Goal: Information Seeking & Learning: Learn about a topic

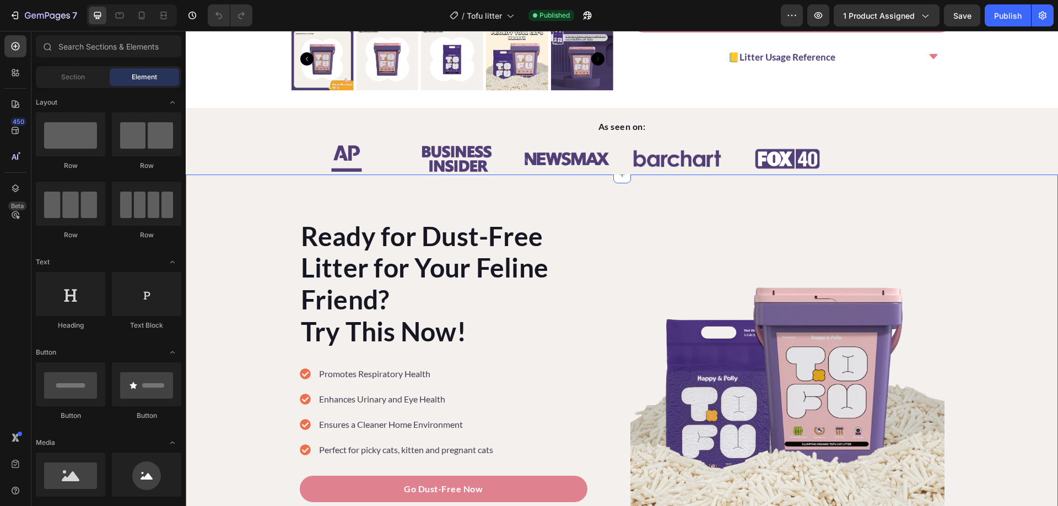
scroll to position [386, 0]
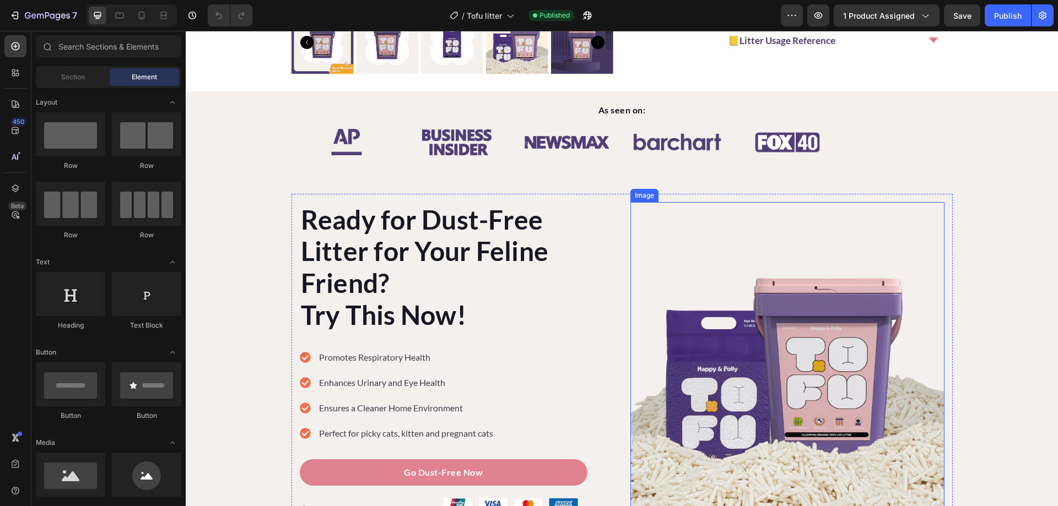
click at [826, 338] on img at bounding box center [787, 359] width 314 height 314
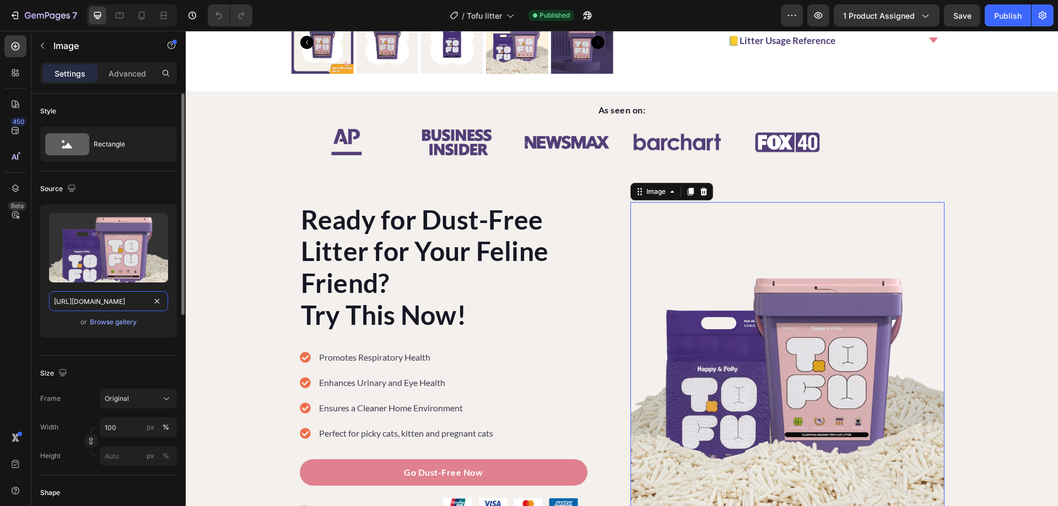
click at [111, 303] on input "[URL][DOMAIN_NAME]" at bounding box center [108, 301] width 119 height 20
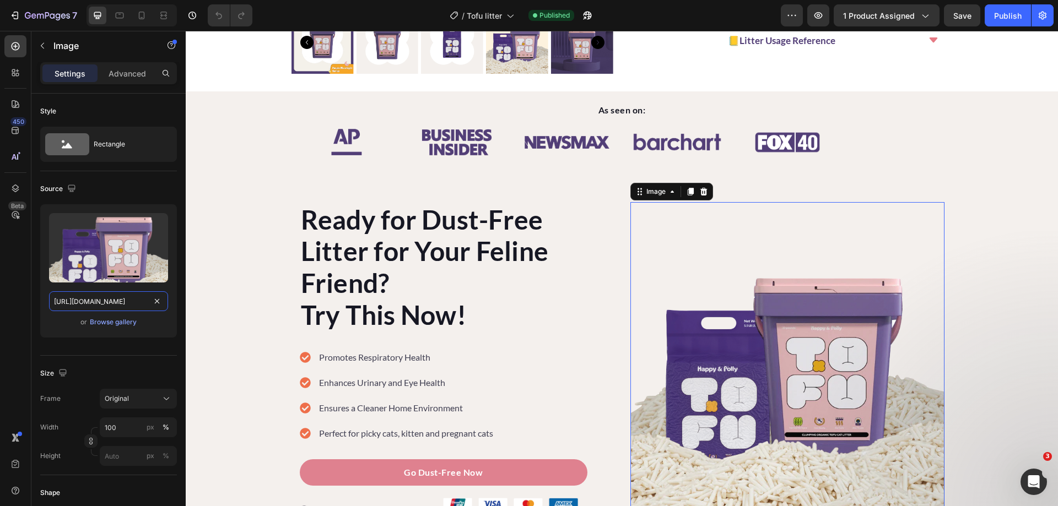
scroll to position [0, 0]
click at [79, 305] on input "[URL][DOMAIN_NAME]" at bounding box center [108, 301] width 119 height 20
drag, startPoint x: 252, startPoint y: 330, endPoint x: 187, endPoint y: 299, distance: 72.7
click at [97, 306] on input "[URL][DOMAIN_NAME]" at bounding box center [108, 301] width 119 height 20
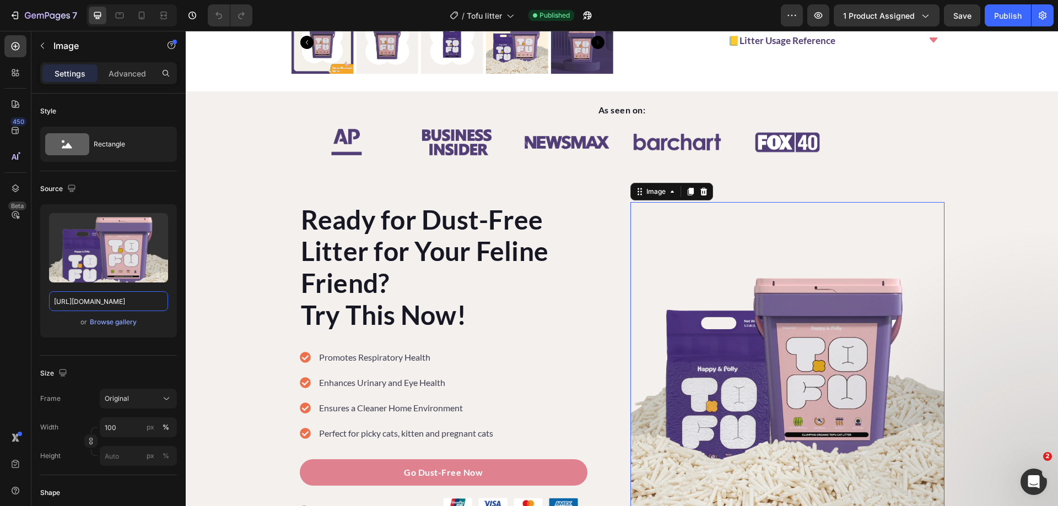
scroll to position [0, 0]
click at [100, 301] on input "[URL][DOMAIN_NAME]" at bounding box center [108, 301] width 119 height 20
click at [83, 302] on input "[URL][DOMAIN_NAME]" at bounding box center [108, 301] width 119 height 20
drag, startPoint x: 74, startPoint y: 300, endPoint x: 122, endPoint y: 302, distance: 47.4
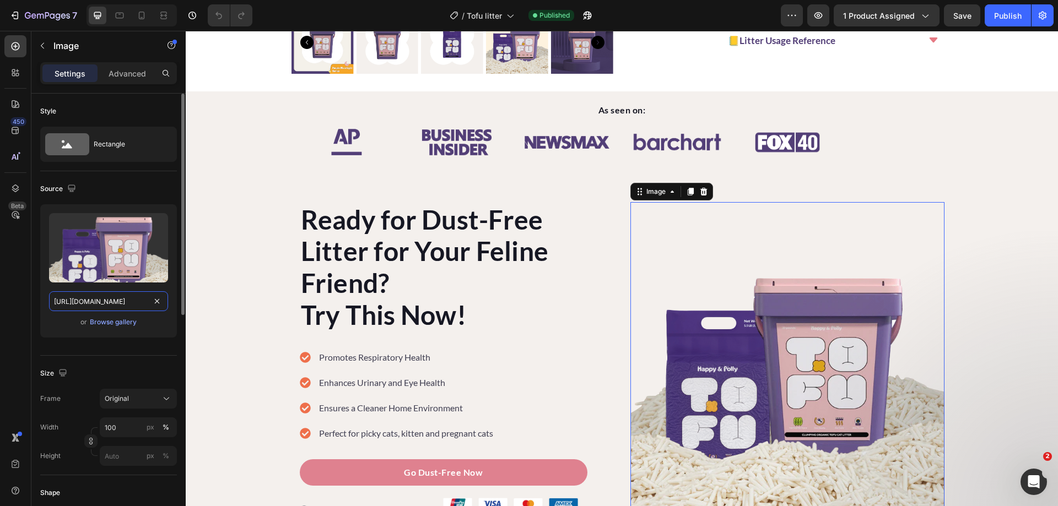
click at [121, 302] on input "[URL][DOMAIN_NAME]" at bounding box center [108, 301] width 119 height 20
click at [130, 298] on input "[URL][DOMAIN_NAME]" at bounding box center [108, 301] width 119 height 20
drag, startPoint x: 132, startPoint y: 299, endPoint x: 154, endPoint y: 309, distance: 24.2
click at [154, 309] on input "[URL][DOMAIN_NAME]" at bounding box center [108, 301] width 119 height 20
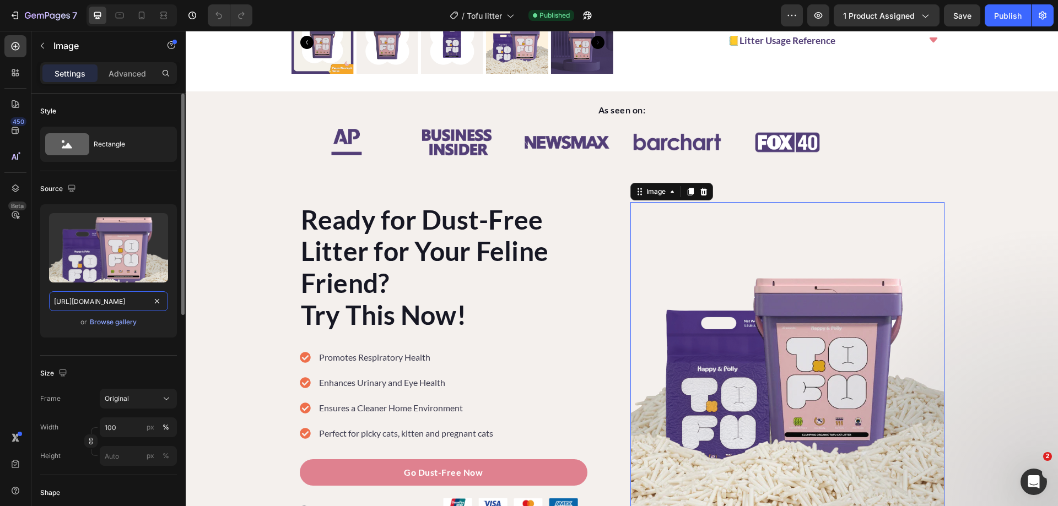
scroll to position [0, 85]
click at [106, 303] on input "[URL][DOMAIN_NAME]" at bounding box center [108, 301] width 119 height 20
click at [122, 302] on input "[URL][DOMAIN_NAME]" at bounding box center [108, 301] width 119 height 20
drag, startPoint x: 142, startPoint y: 301, endPoint x: 147, endPoint y: 307, distance: 8.2
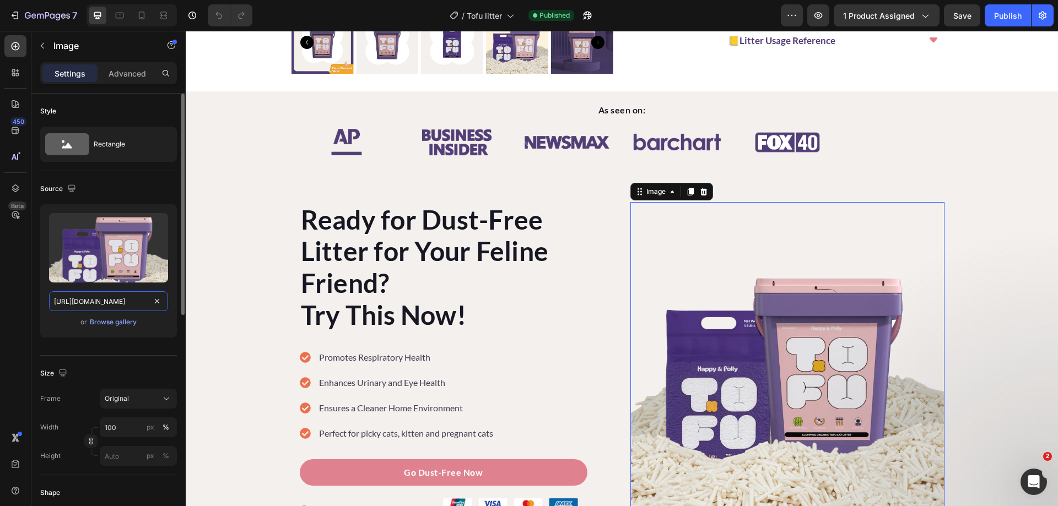
click at [147, 307] on input "[URL][DOMAIN_NAME]" at bounding box center [108, 301] width 119 height 20
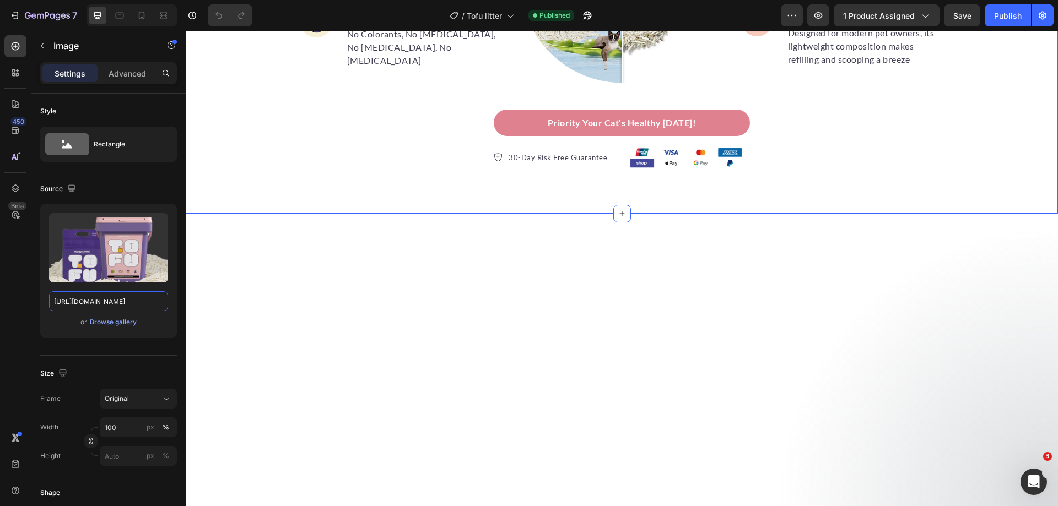
scroll to position [1542, 0]
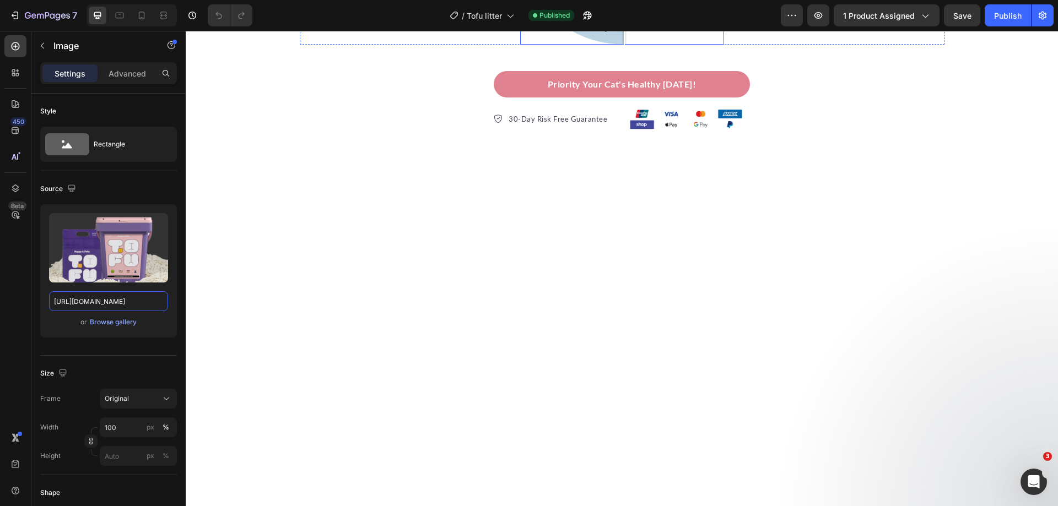
drag, startPoint x: 618, startPoint y: 356, endPoint x: 619, endPoint y: 365, distance: 9.4
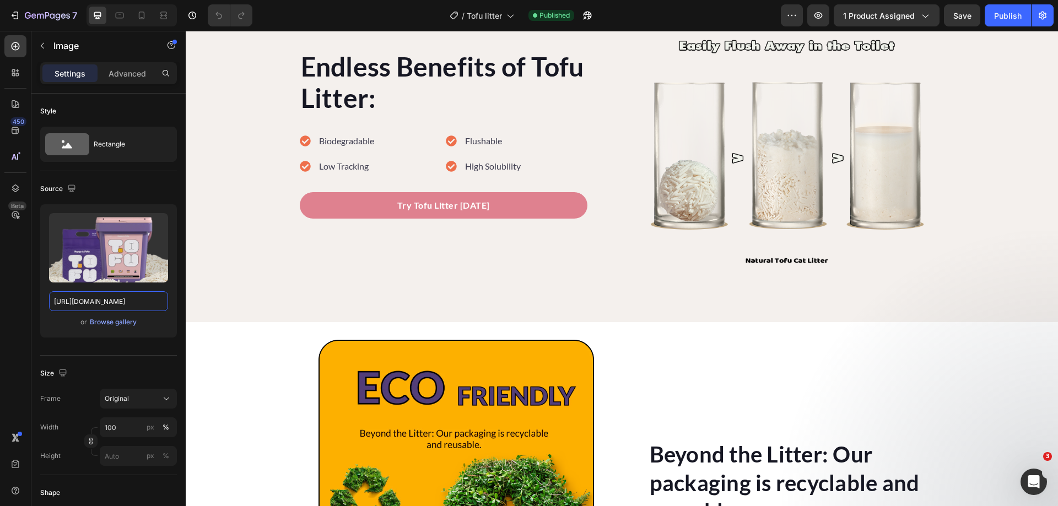
scroll to position [3029, 0]
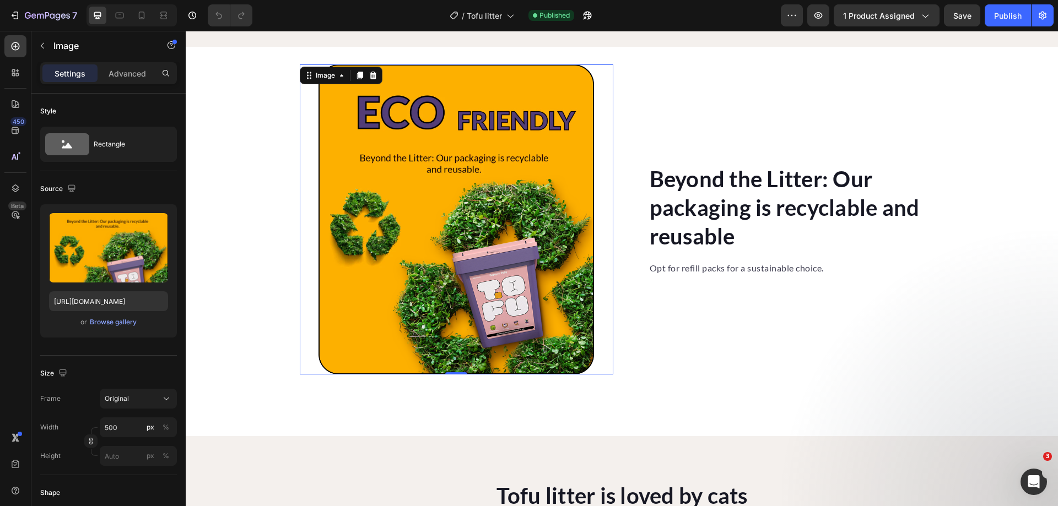
click at [517, 278] on img at bounding box center [455, 219] width 275 height 310
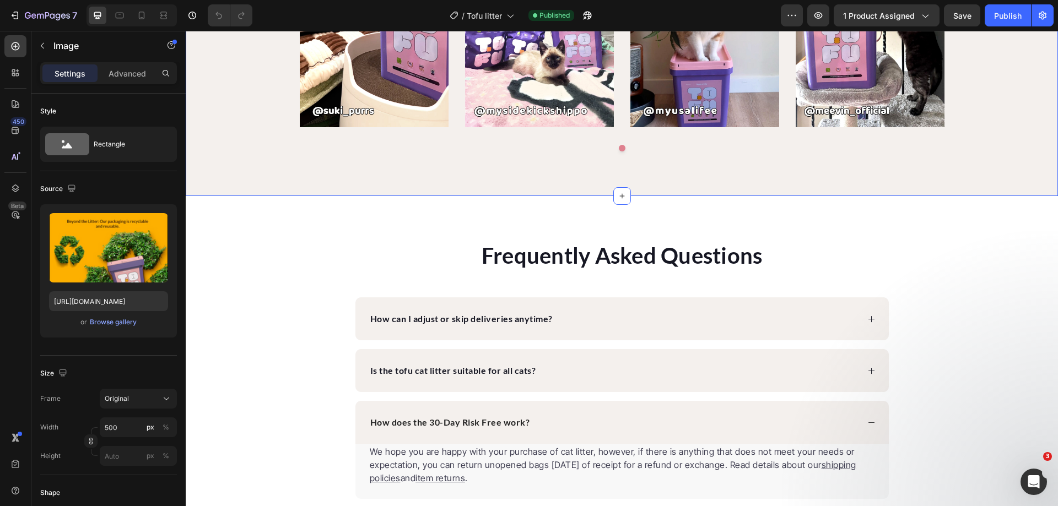
scroll to position [3690, 0]
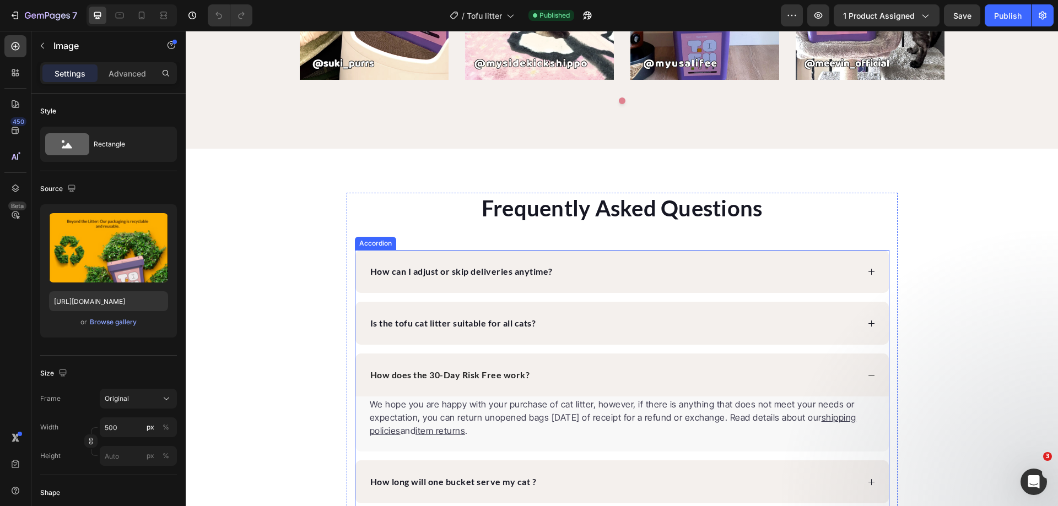
click at [822, 268] on div "How can I adjust or skip deliveries anytime?" at bounding box center [613, 271] width 490 height 17
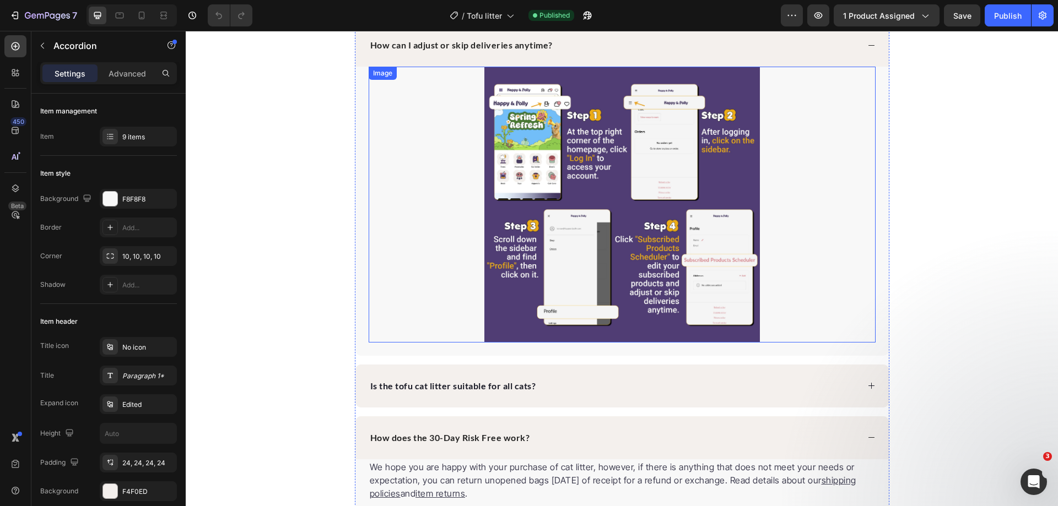
scroll to position [4021, 0]
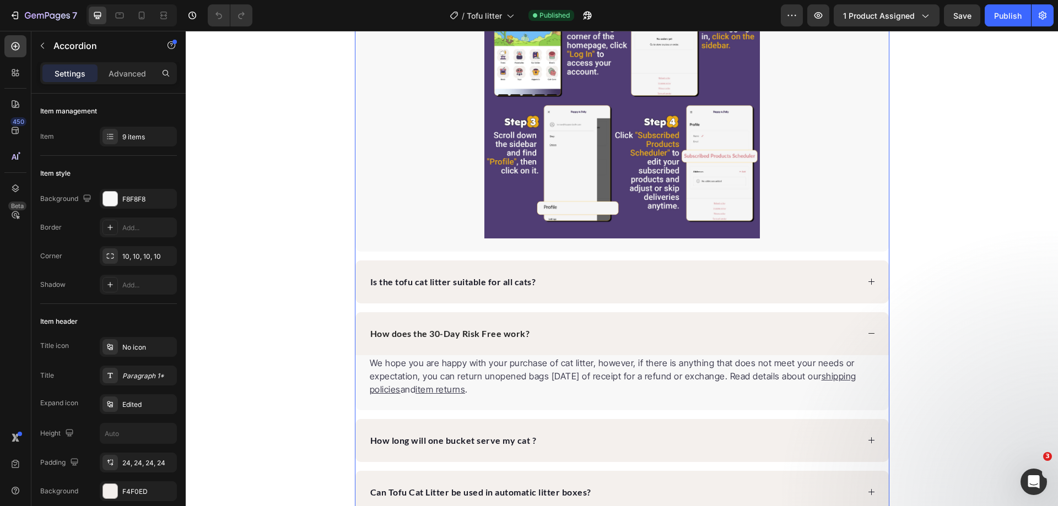
click at [688, 295] on div "Is the tofu cat litter suitable for all cats?" at bounding box center [621, 282] width 533 height 43
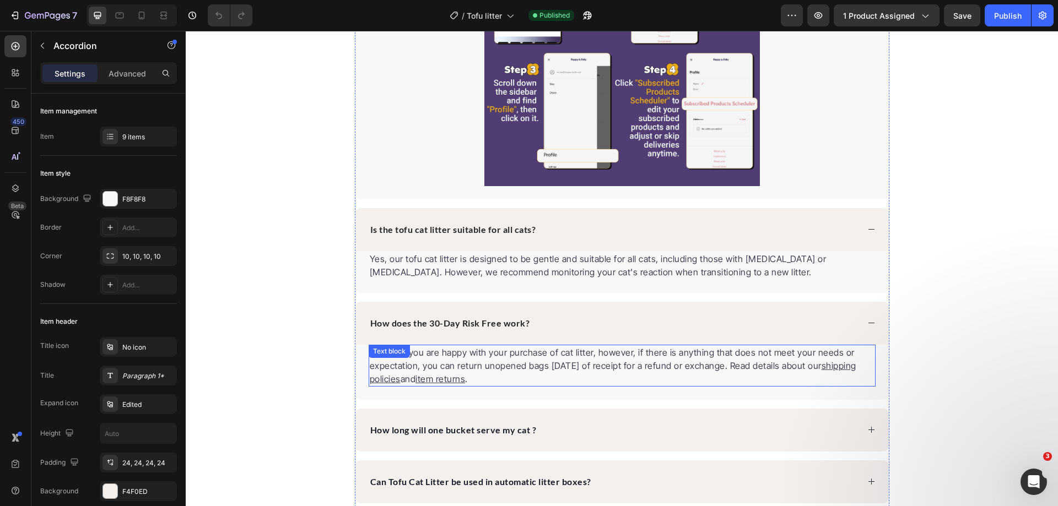
scroll to position [4131, 0]
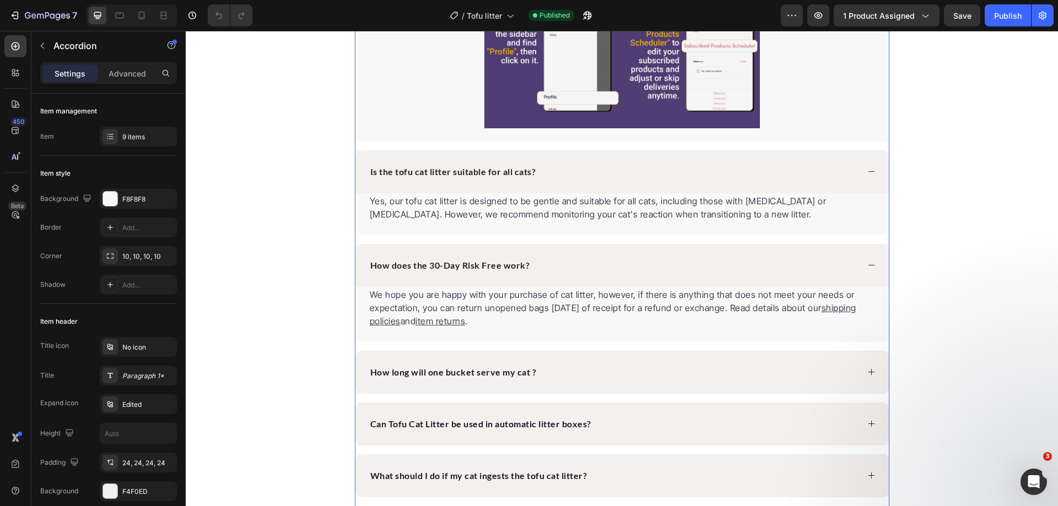
click at [611, 367] on div "How long will one bucket serve my cat ?" at bounding box center [613, 372] width 490 height 17
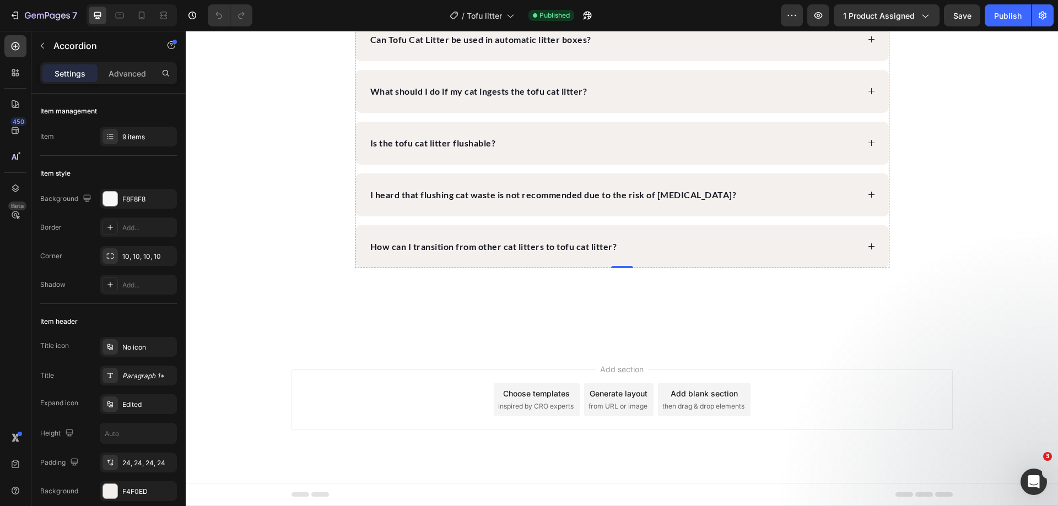
scroll to position [4572, 0]
click at [612, 61] on div "Can Tofu Cat Litter be used in automatic litter boxes?" at bounding box center [621, 39] width 533 height 43
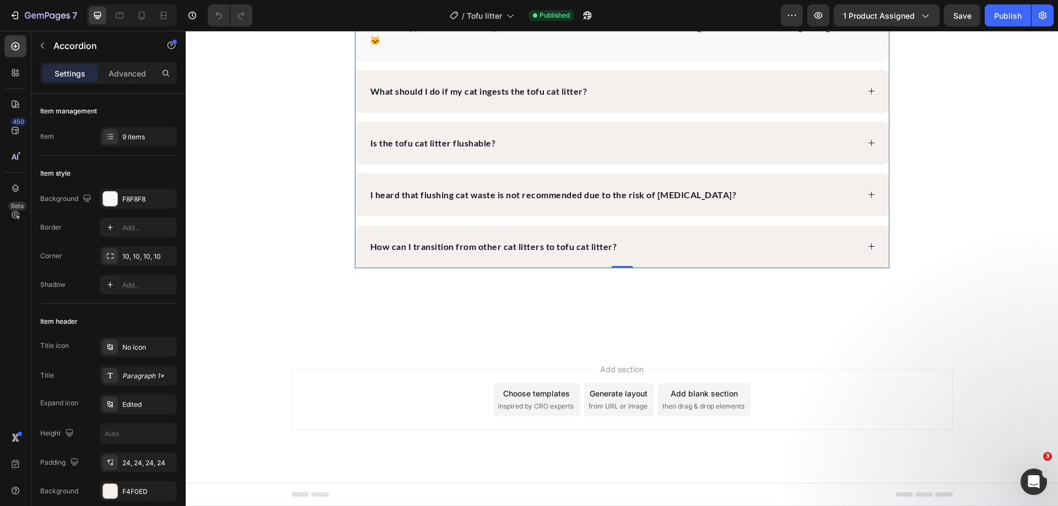
scroll to position [4682, 0]
click at [616, 113] on div "What should I do if my cat ingests the tofu cat litter?" at bounding box center [621, 91] width 533 height 43
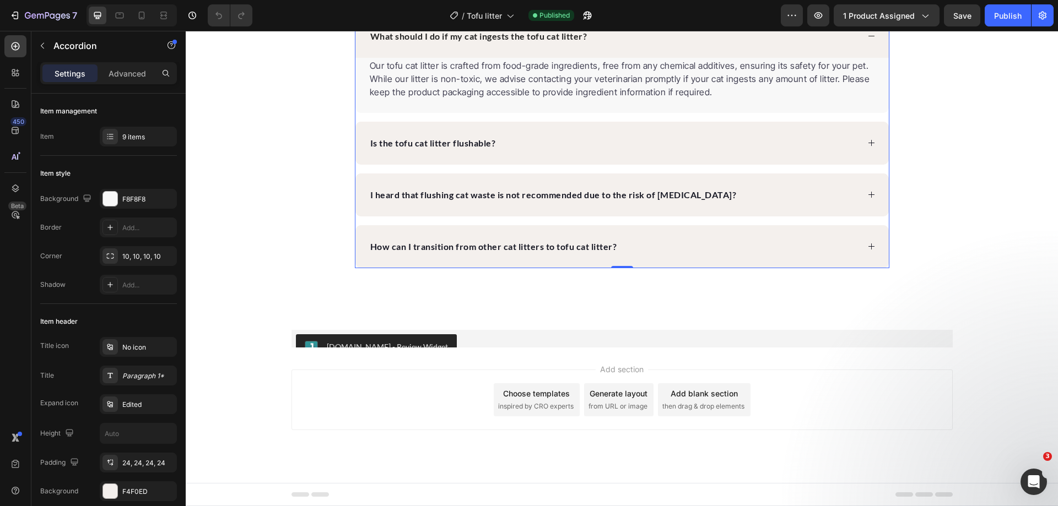
scroll to position [4847, 0]
click at [545, 151] on div "Is the tofu cat litter flushable?" at bounding box center [613, 143] width 490 height 17
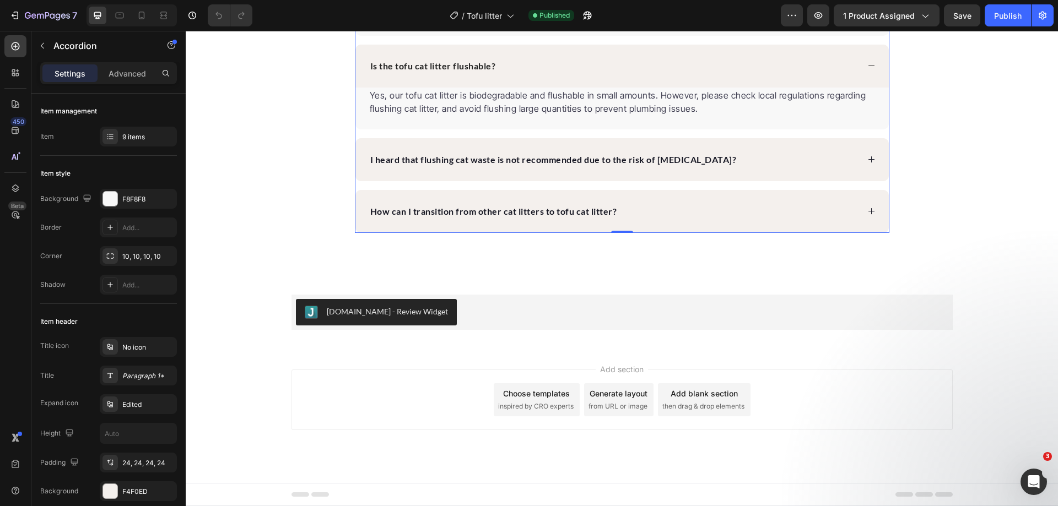
click at [603, 181] on div "I heard that flushing cat waste is not recommended due to the risk of [MEDICAL_…" at bounding box center [621, 159] width 533 height 43
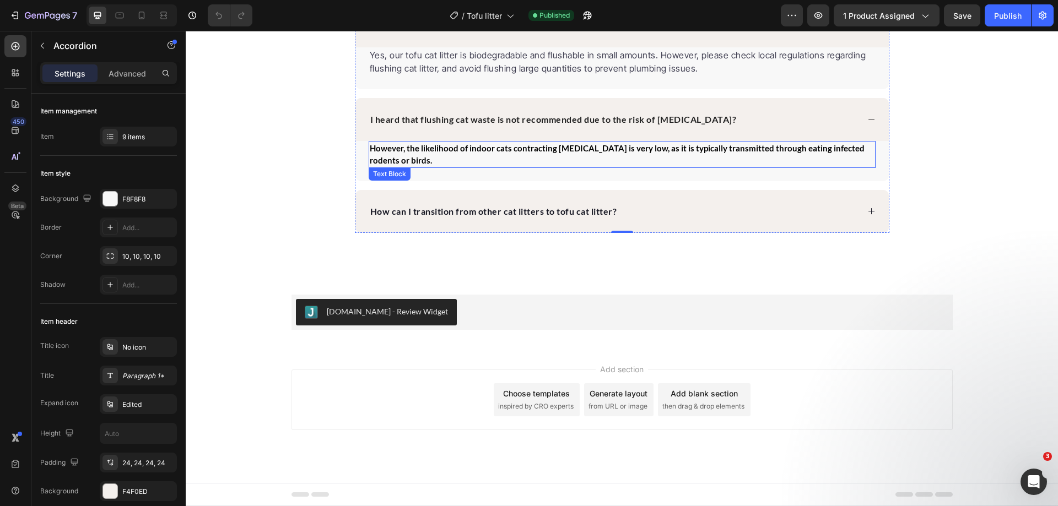
scroll to position [4902, 0]
click at [549, 233] on div "How can I transition from other cat litters to tofu cat litter?" at bounding box center [621, 211] width 533 height 43
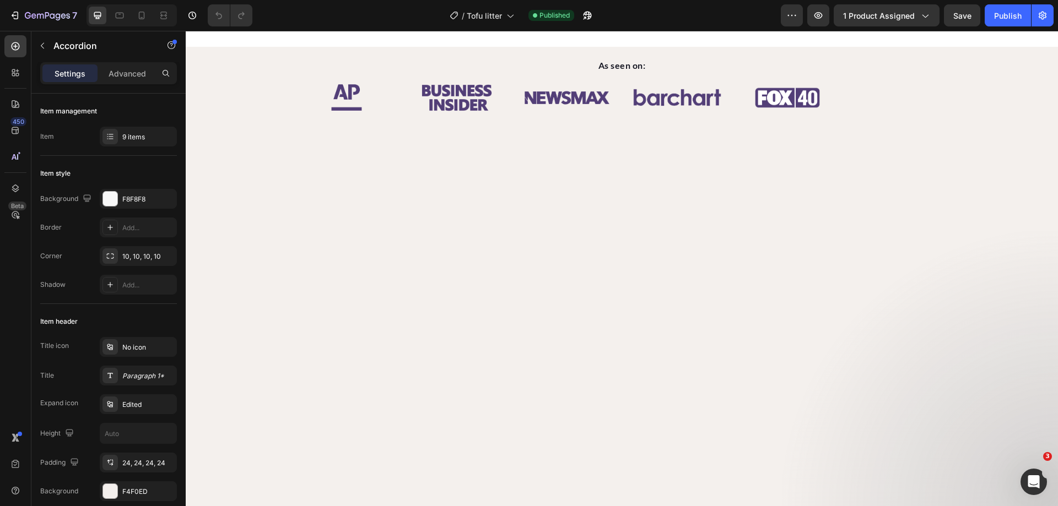
scroll to position [0, 0]
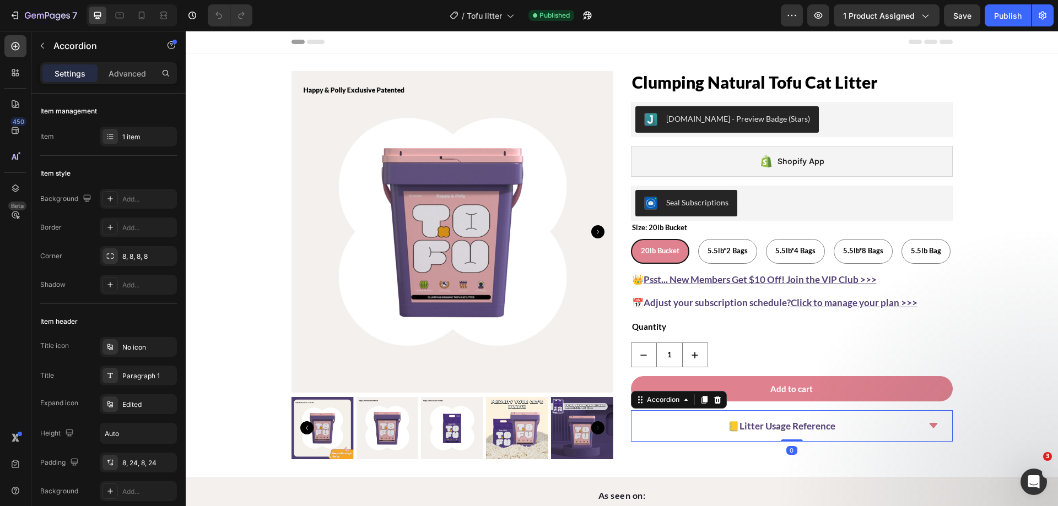
click at [858, 422] on div "📒Litter Usage Reference" at bounding box center [781, 426] width 274 height 22
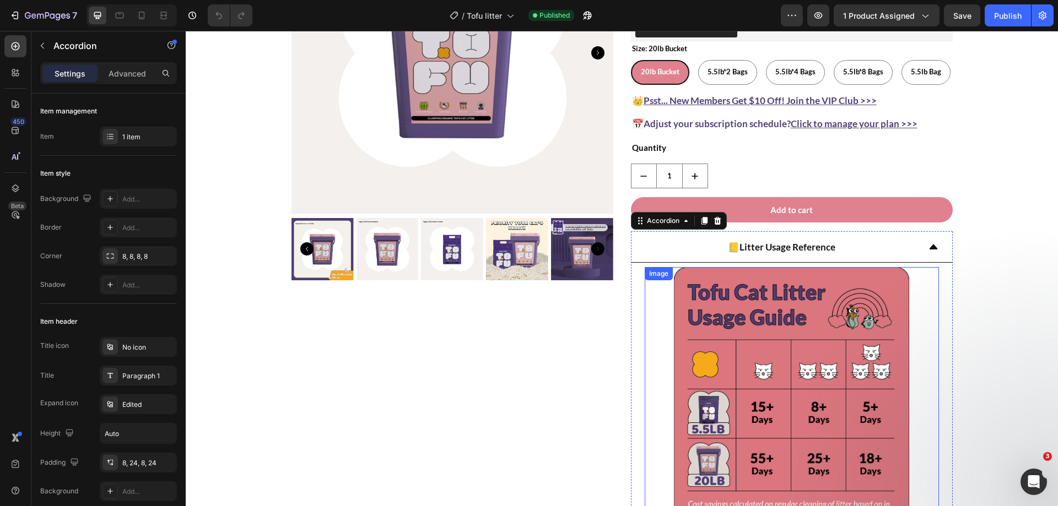
scroll to position [110, 0]
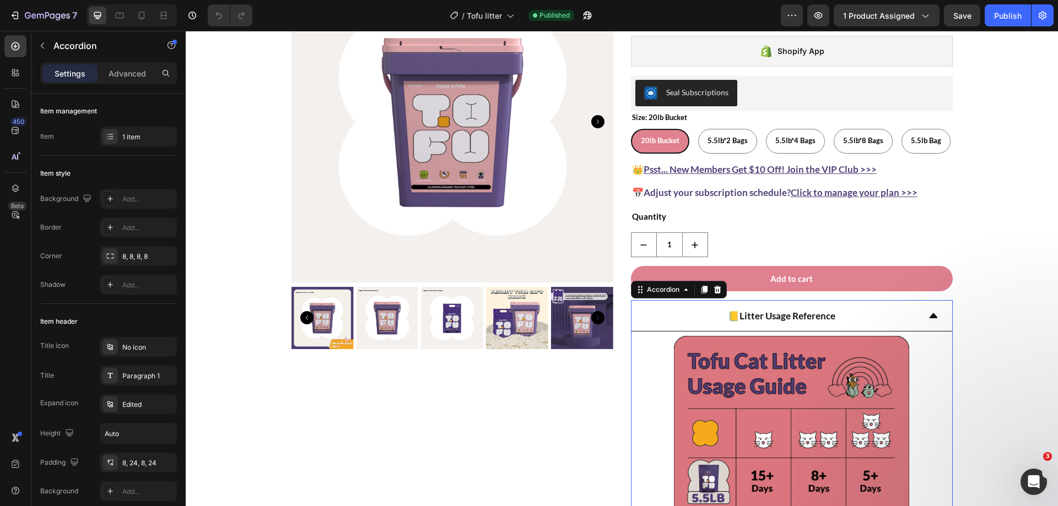
click at [931, 317] on icon at bounding box center [933, 315] width 8 height 5
